Goal: Information Seeking & Learning: Learn about a topic

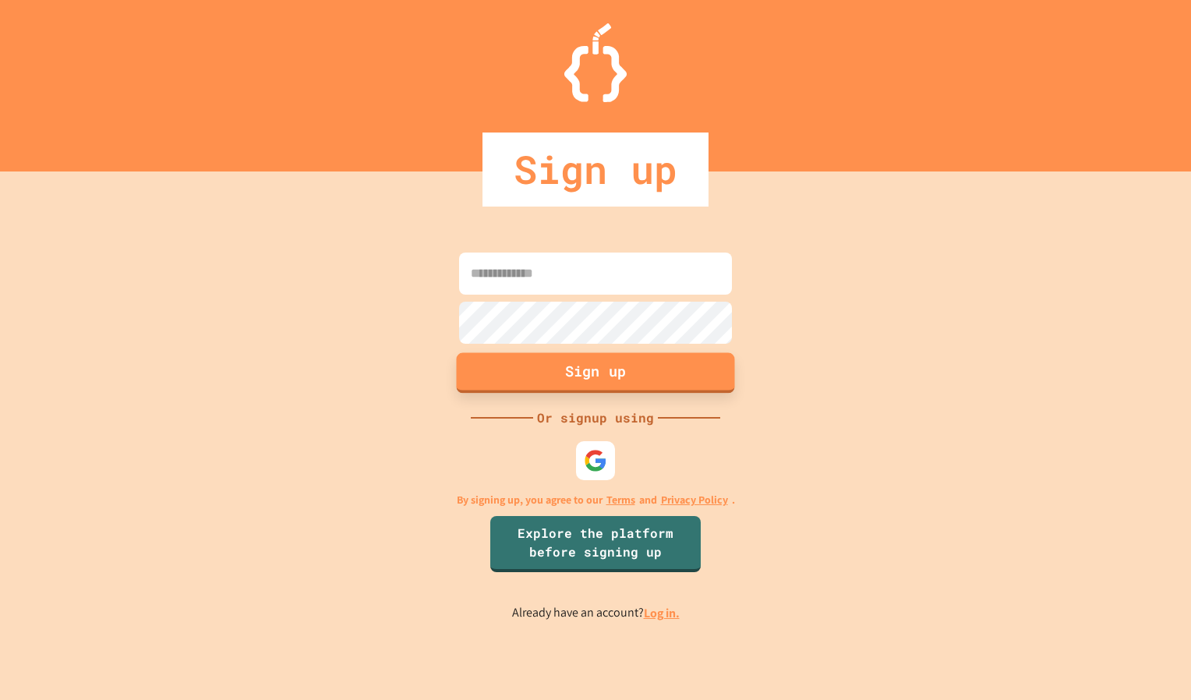
type input "**********"
click at [587, 383] on button "Sign up" at bounding box center [596, 372] width 278 height 41
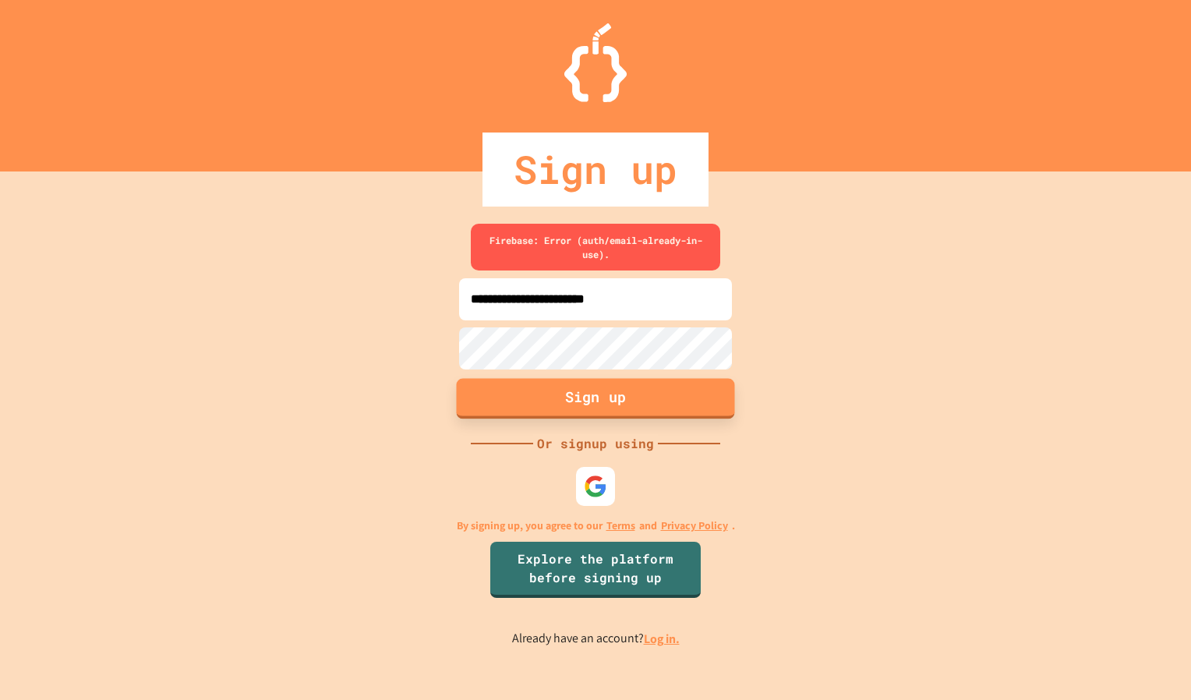
click at [587, 383] on button "Sign up" at bounding box center [596, 398] width 278 height 41
click at [656, 639] on link "Log in." at bounding box center [662, 638] width 36 height 16
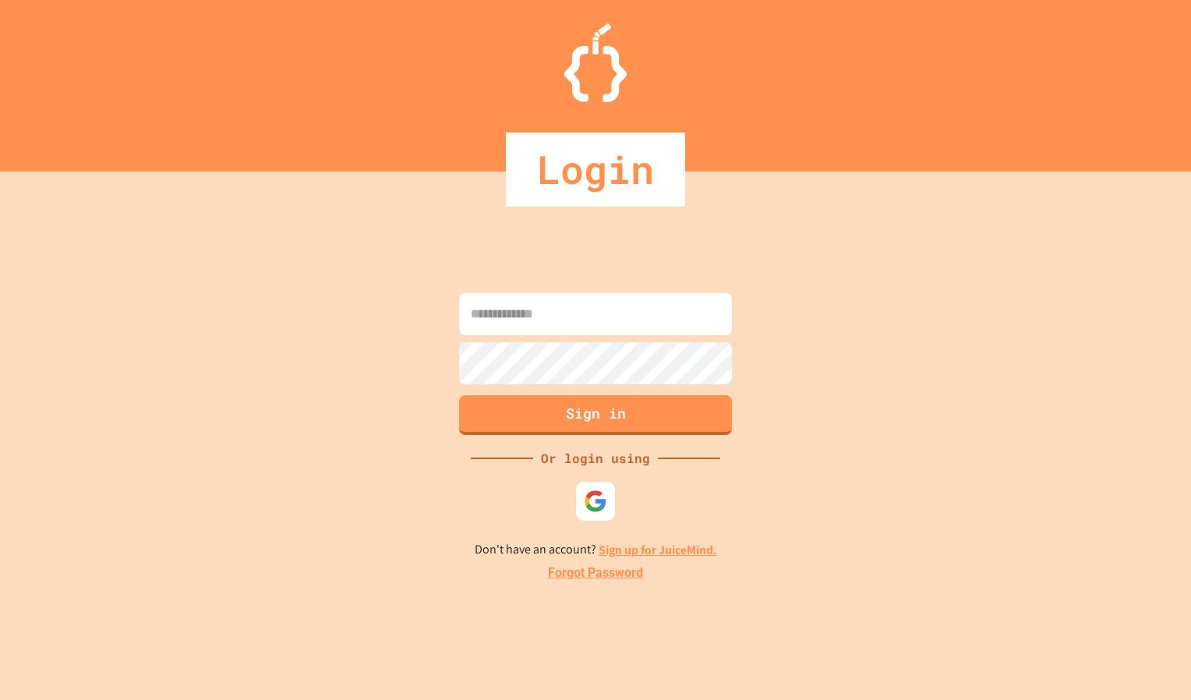
type input "**********"
click at [577, 411] on button "Sign in" at bounding box center [596, 413] width 278 height 41
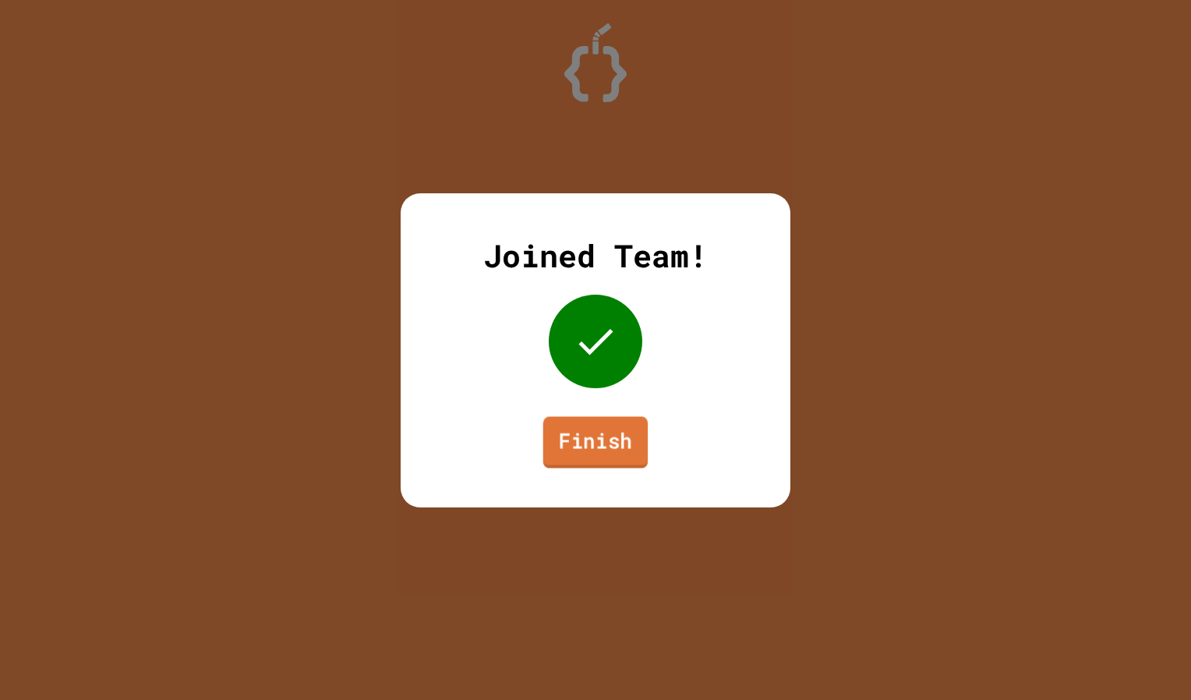
click at [591, 482] on div "Joined Team! Finish" at bounding box center [595, 350] width 390 height 314
click at [566, 442] on link "Finish" at bounding box center [595, 441] width 106 height 51
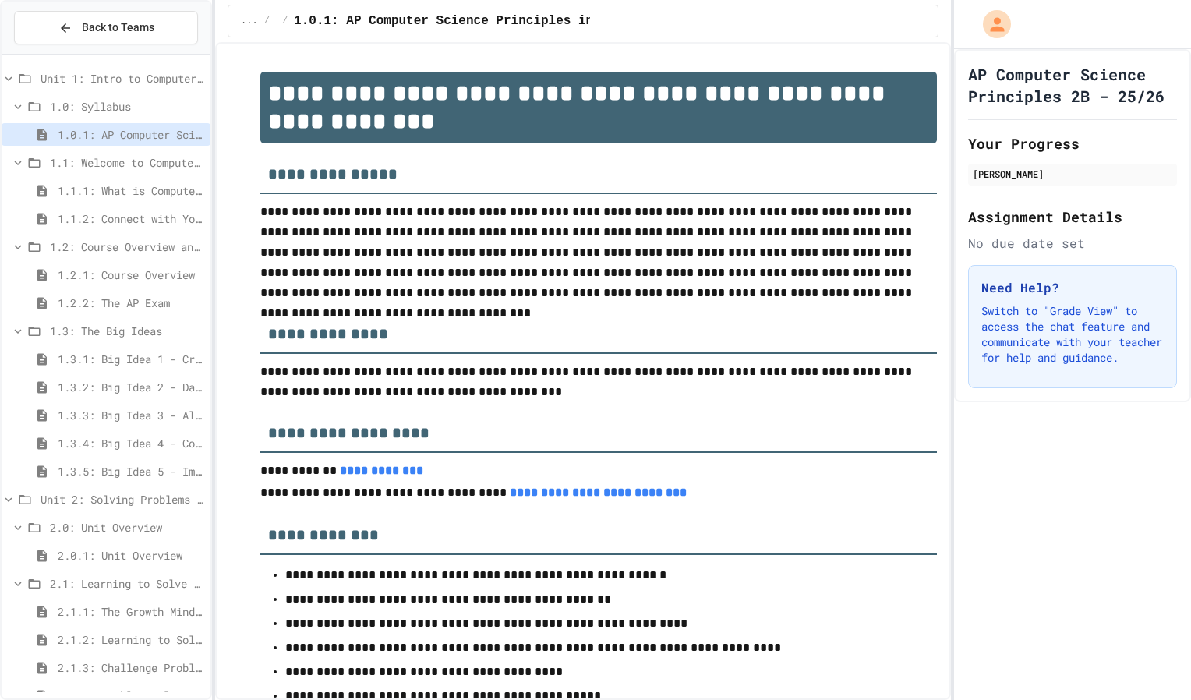
scroll to position [251, 0]
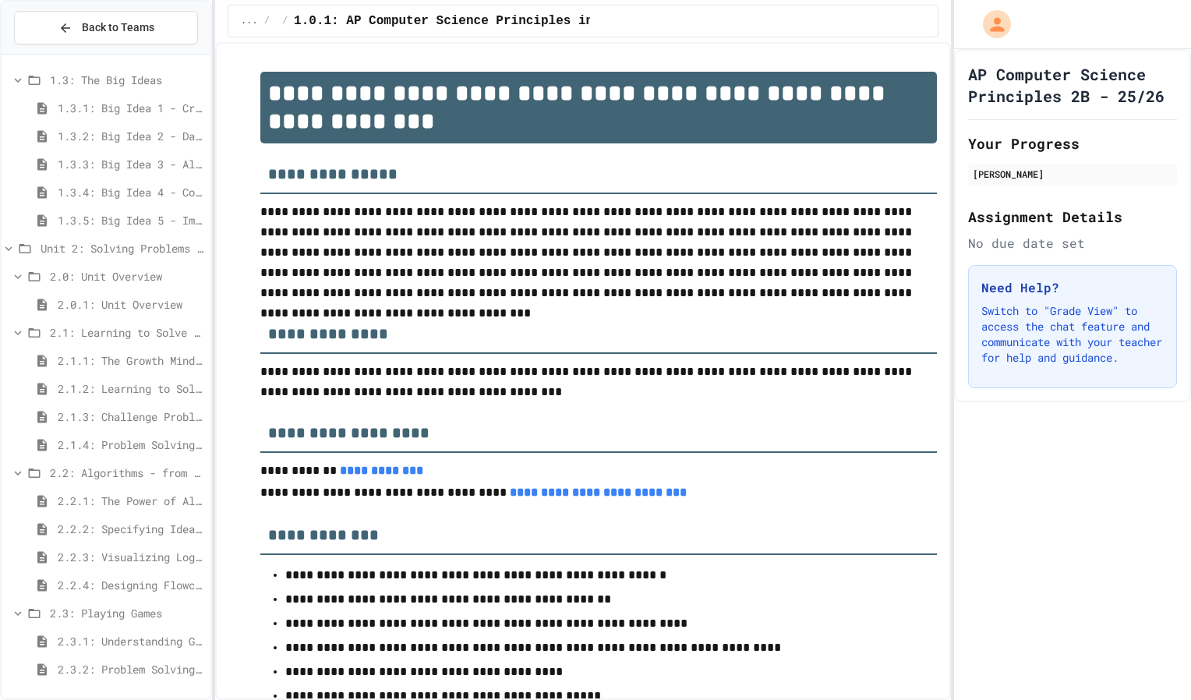
click at [91, 640] on span "2.3.1: Understanding Games with Flowcharts" at bounding box center [131, 641] width 146 height 16
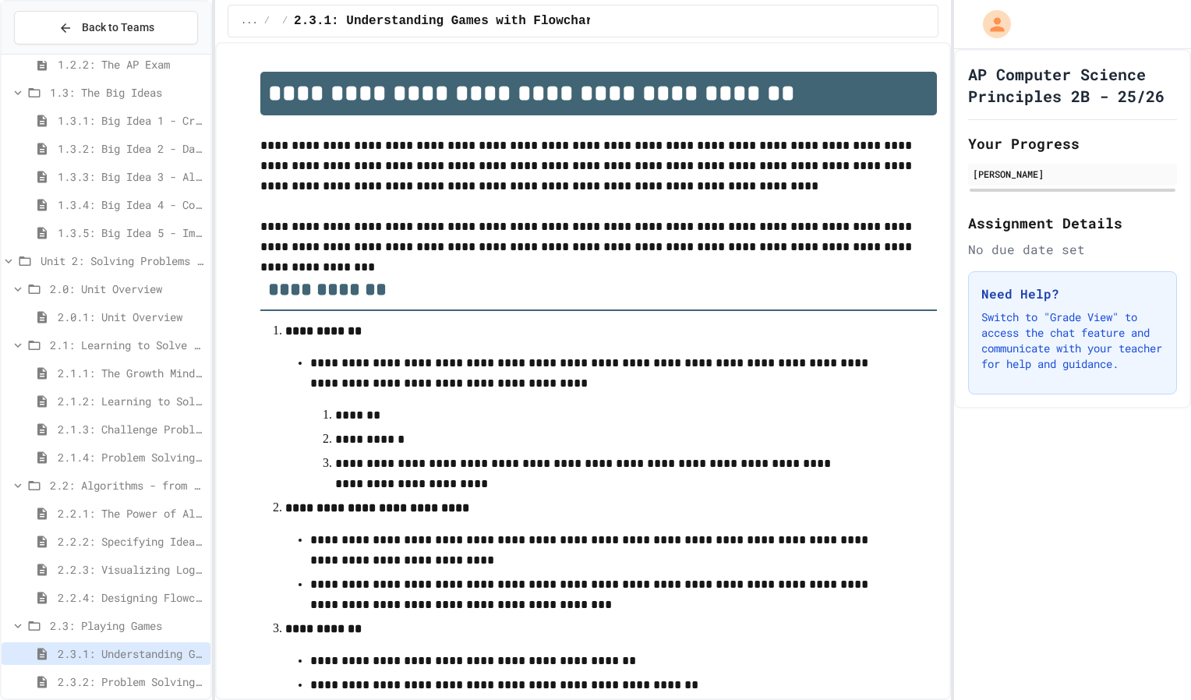
scroll to position [514, 0]
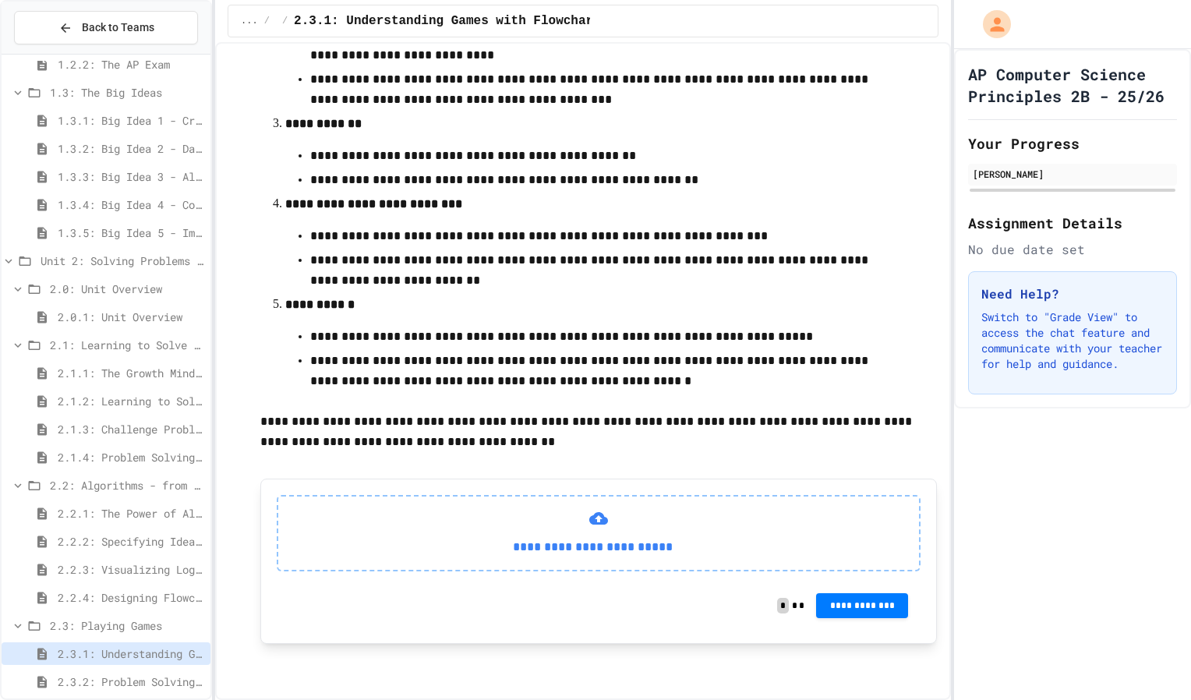
click at [161, 623] on span "2.3: Playing Games" at bounding box center [127, 625] width 154 height 16
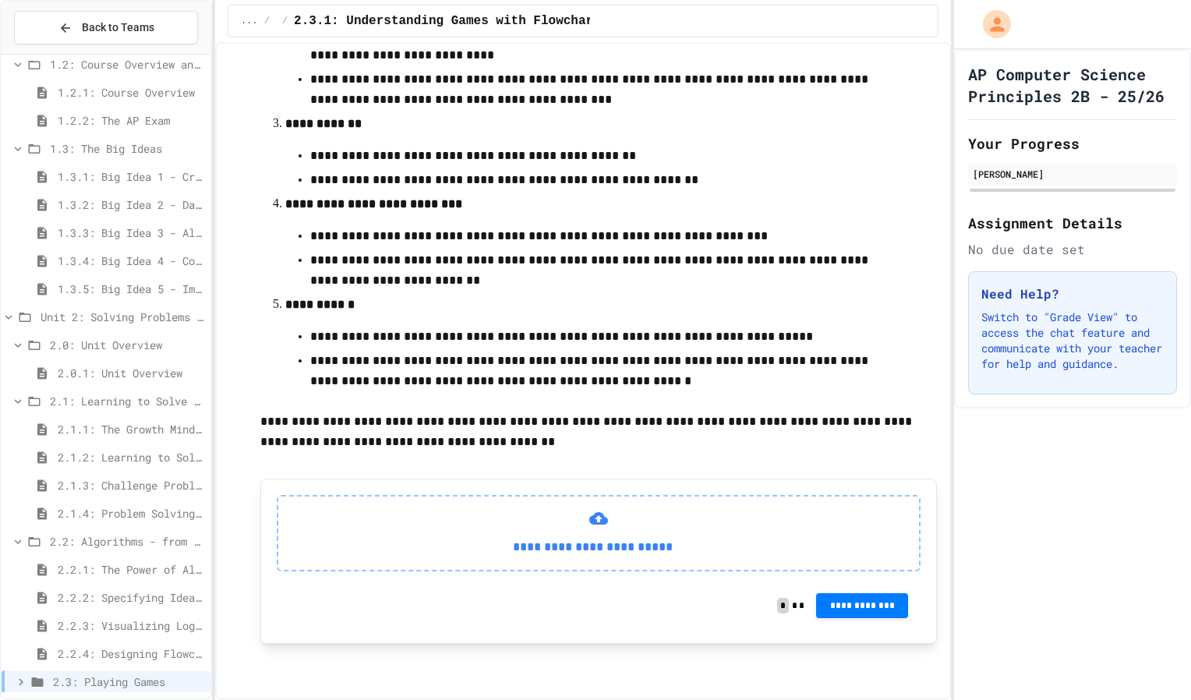
scroll to position [195, 0]
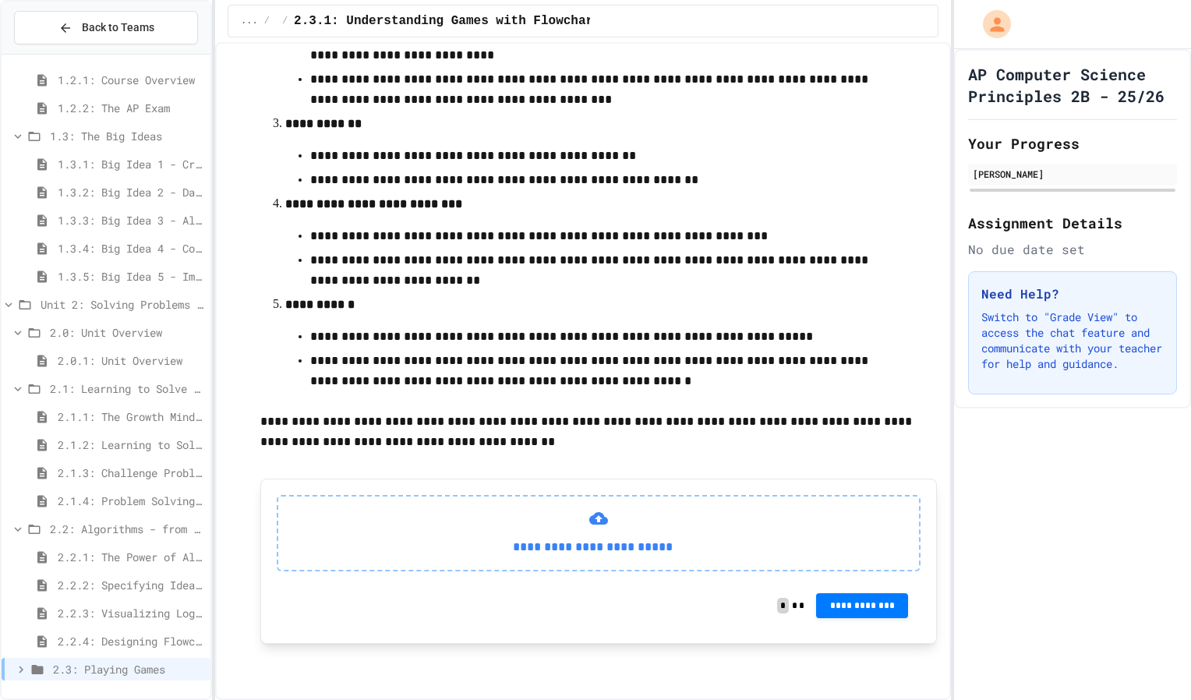
click at [113, 672] on span "2.3: Playing Games" at bounding box center [128, 669] width 151 height 16
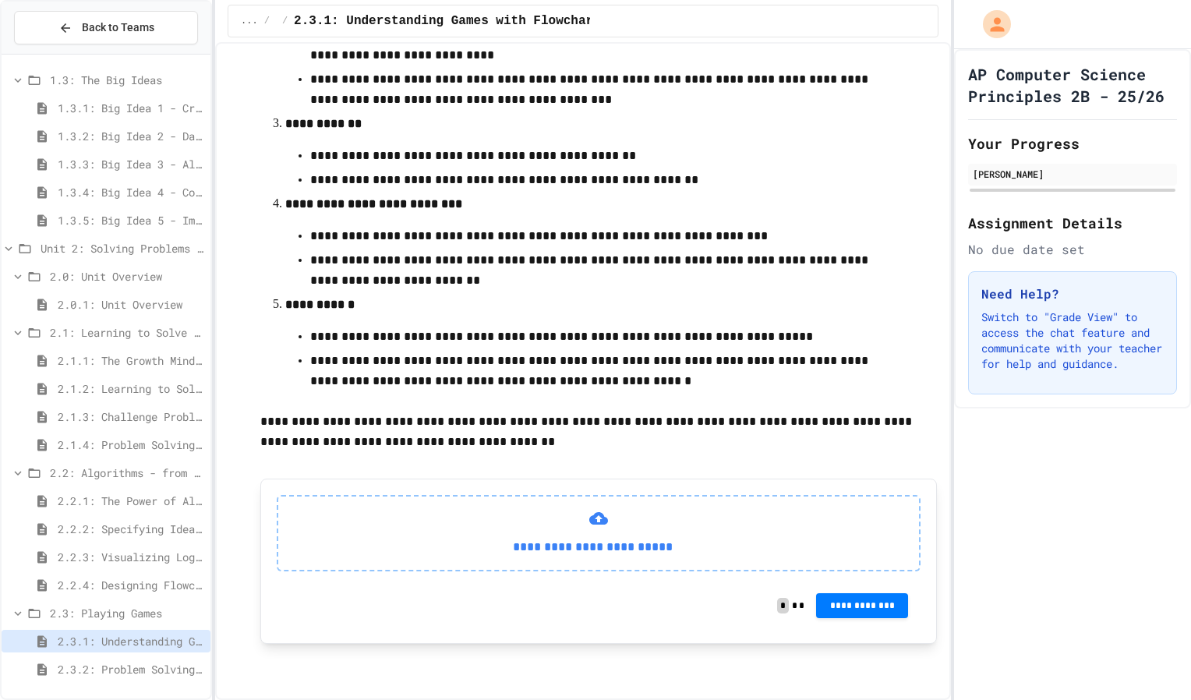
click at [115, 654] on div "2.3.1: Understanding Games with Flowcharts" at bounding box center [106, 644] width 209 height 28
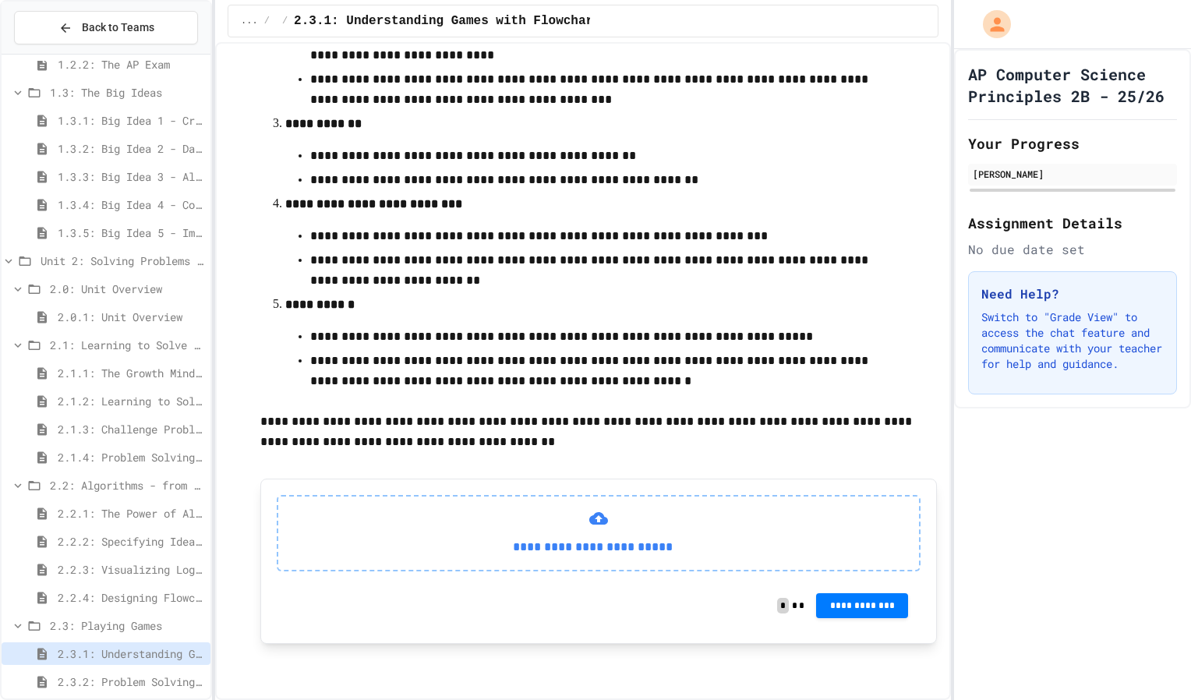
click at [106, 676] on span "2.3.2: Problem Solving Reflection" at bounding box center [131, 681] width 146 height 16
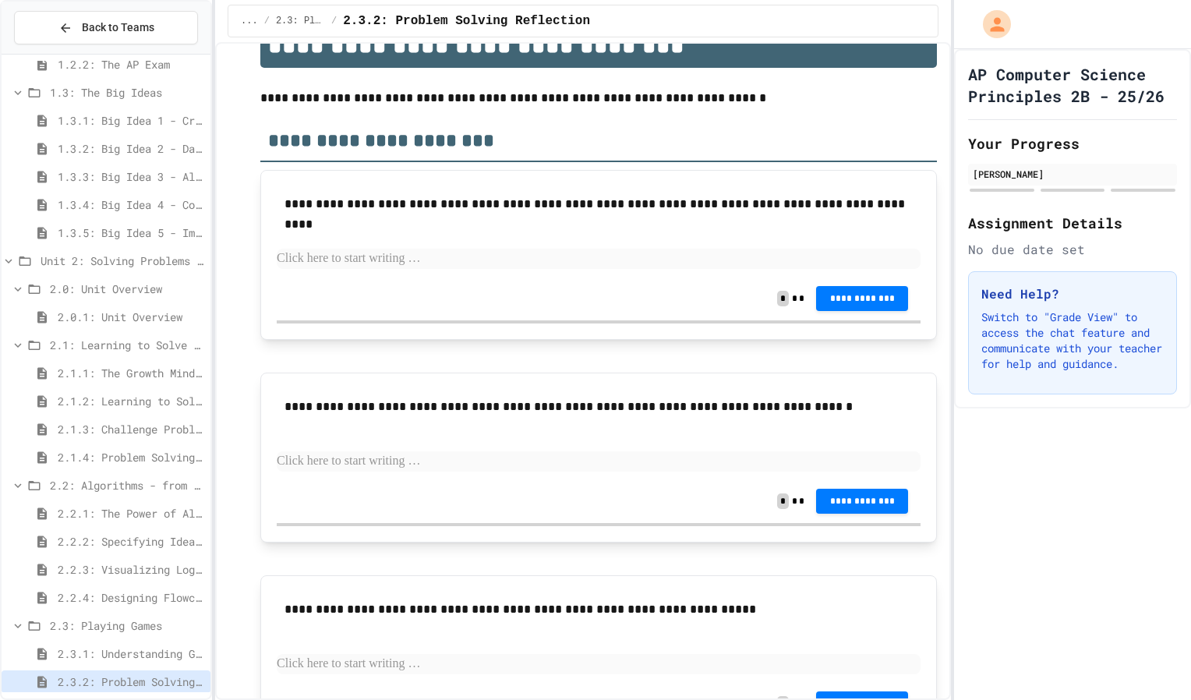
scroll to position [149, 0]
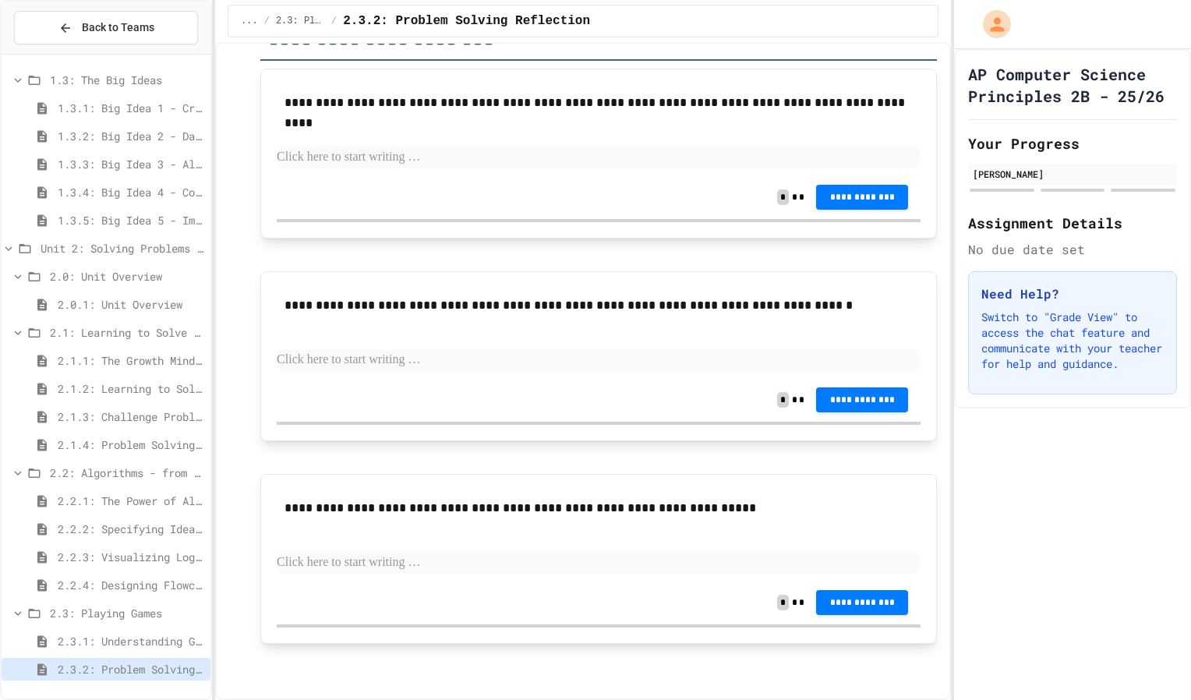
click at [95, 655] on div "2.3.1: Understanding Games with Flowcharts" at bounding box center [106, 644] width 209 height 28
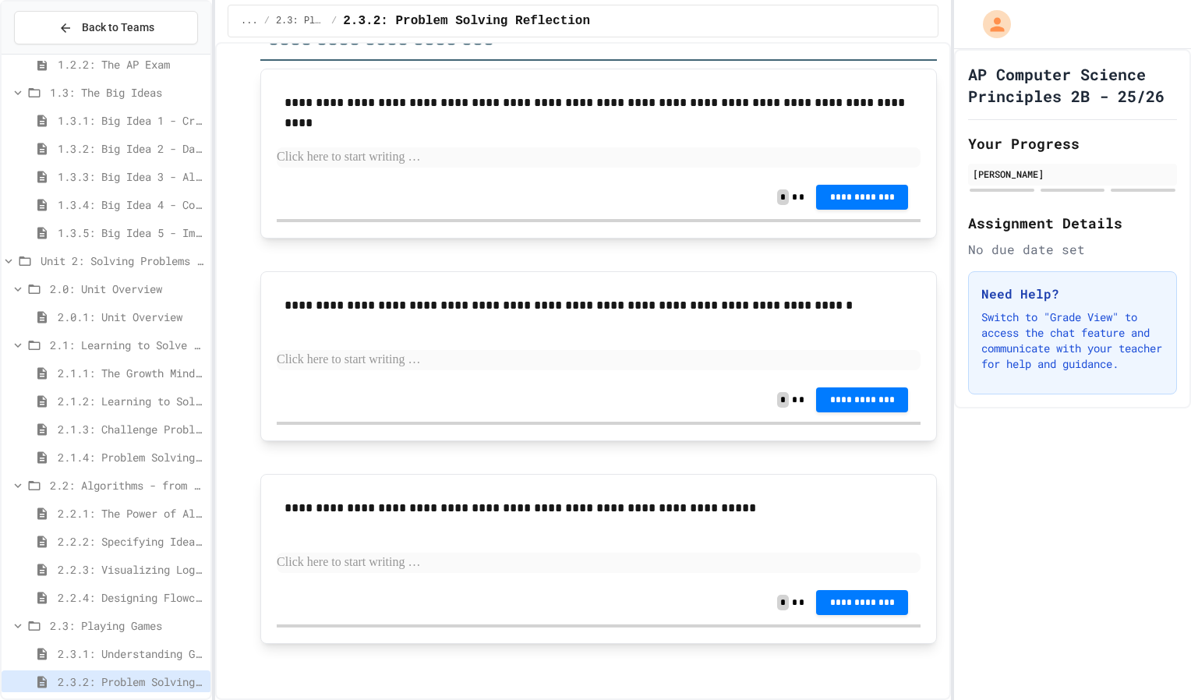
click at [95, 655] on span "2.3.1: Understanding Games with Flowcharts" at bounding box center [131, 653] width 146 height 16
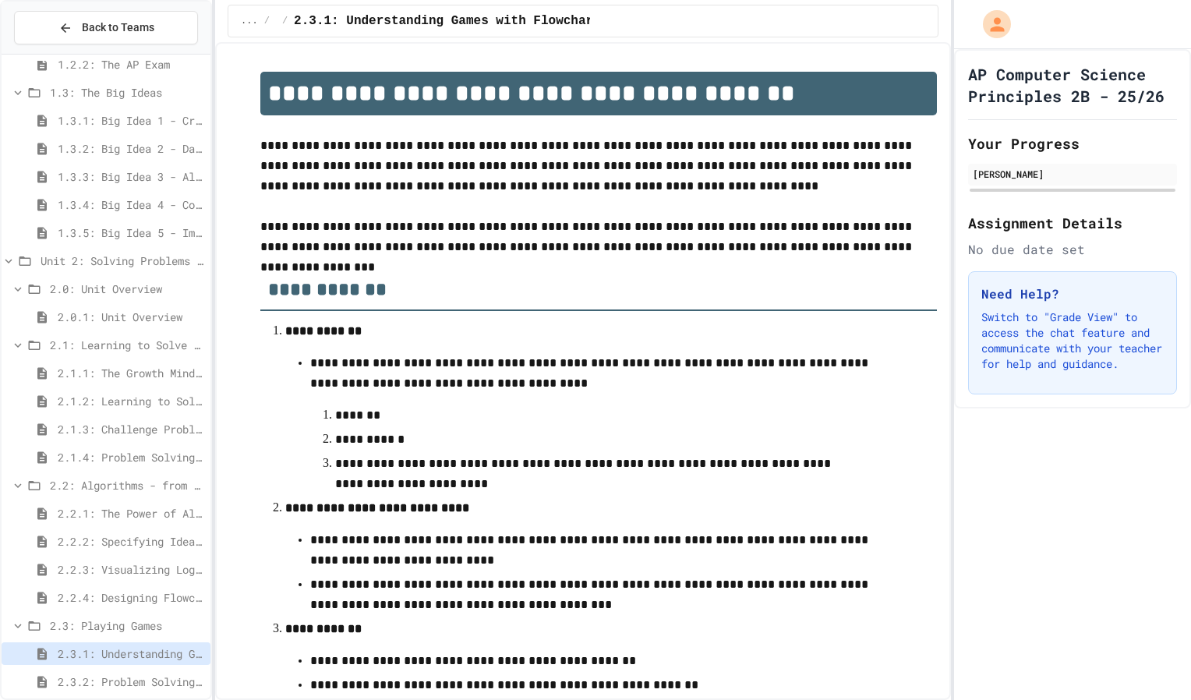
scroll to position [514, 0]
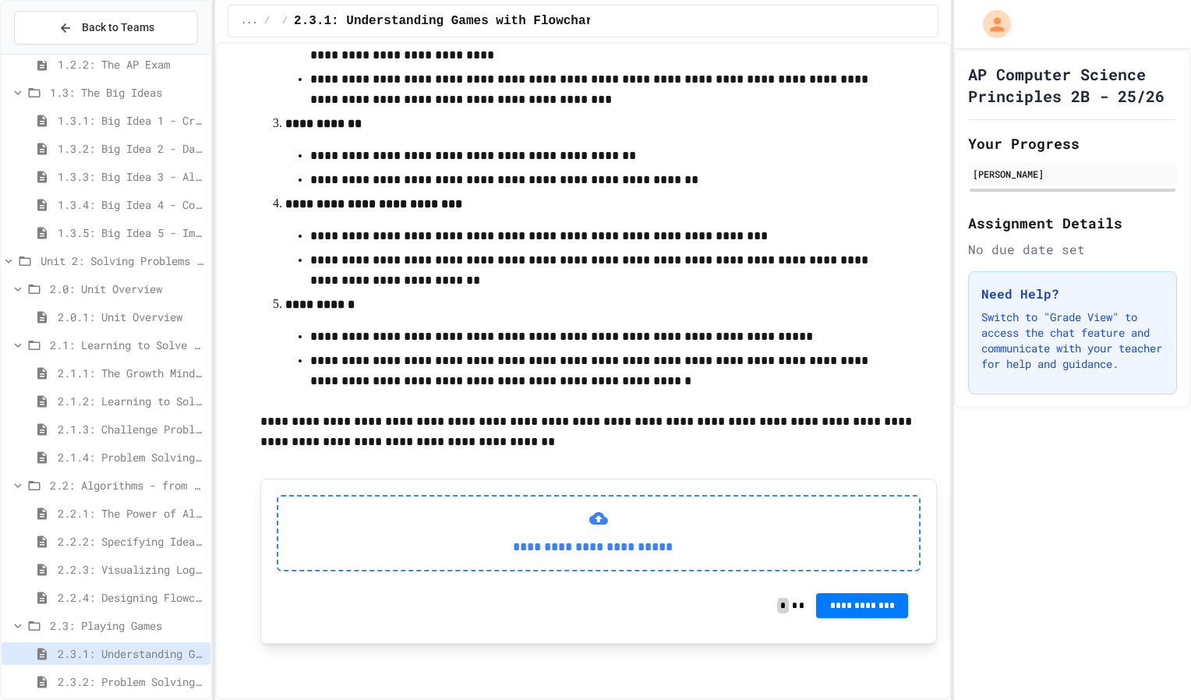
click at [739, 537] on p "**********" at bounding box center [593, 547] width 604 height 20
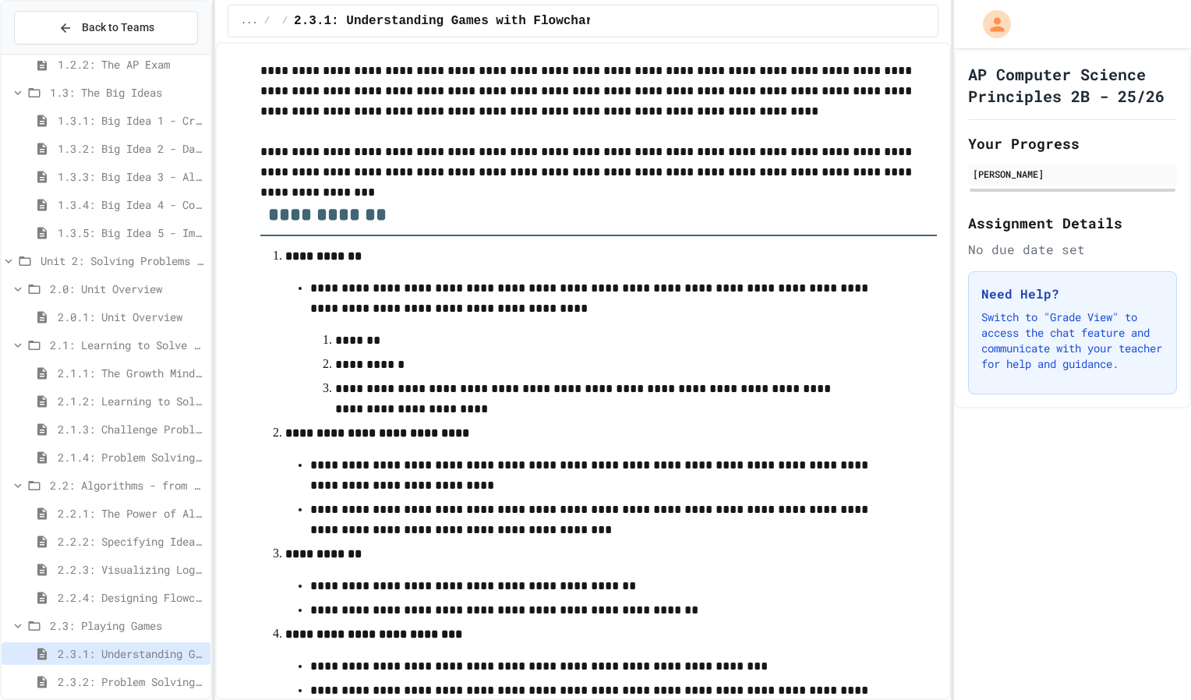
scroll to position [0, 0]
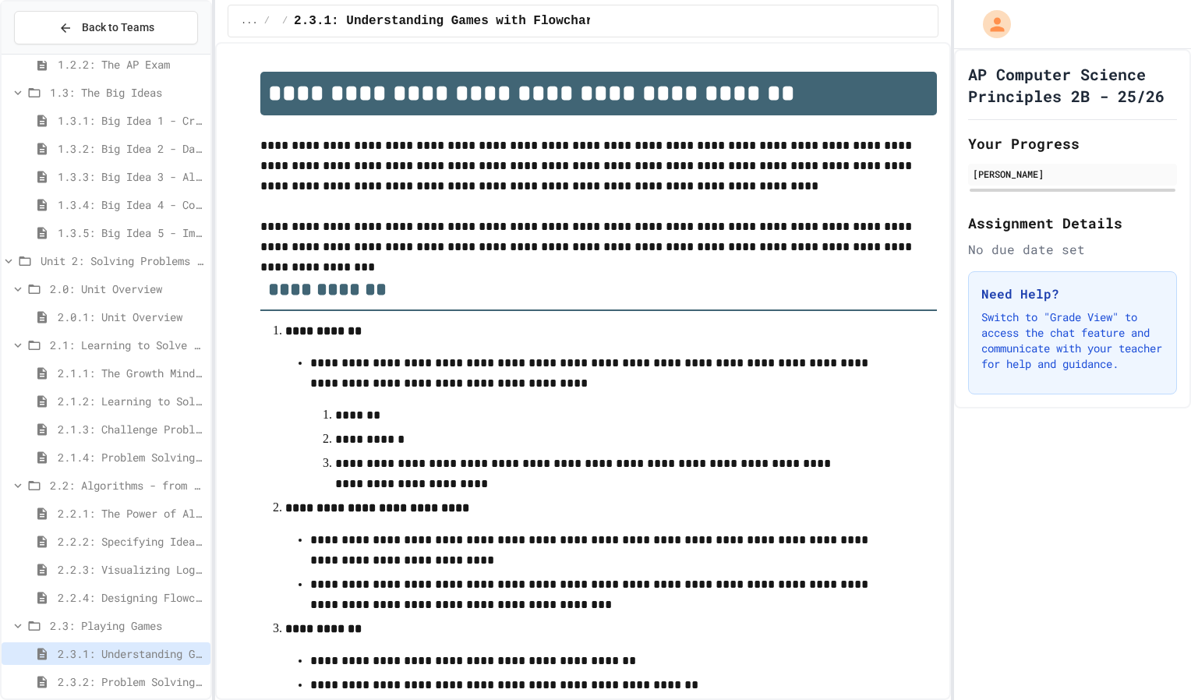
click at [410, 92] on h1 "**********" at bounding box center [598, 94] width 676 height 44
